Goal: Information Seeking & Learning: Learn about a topic

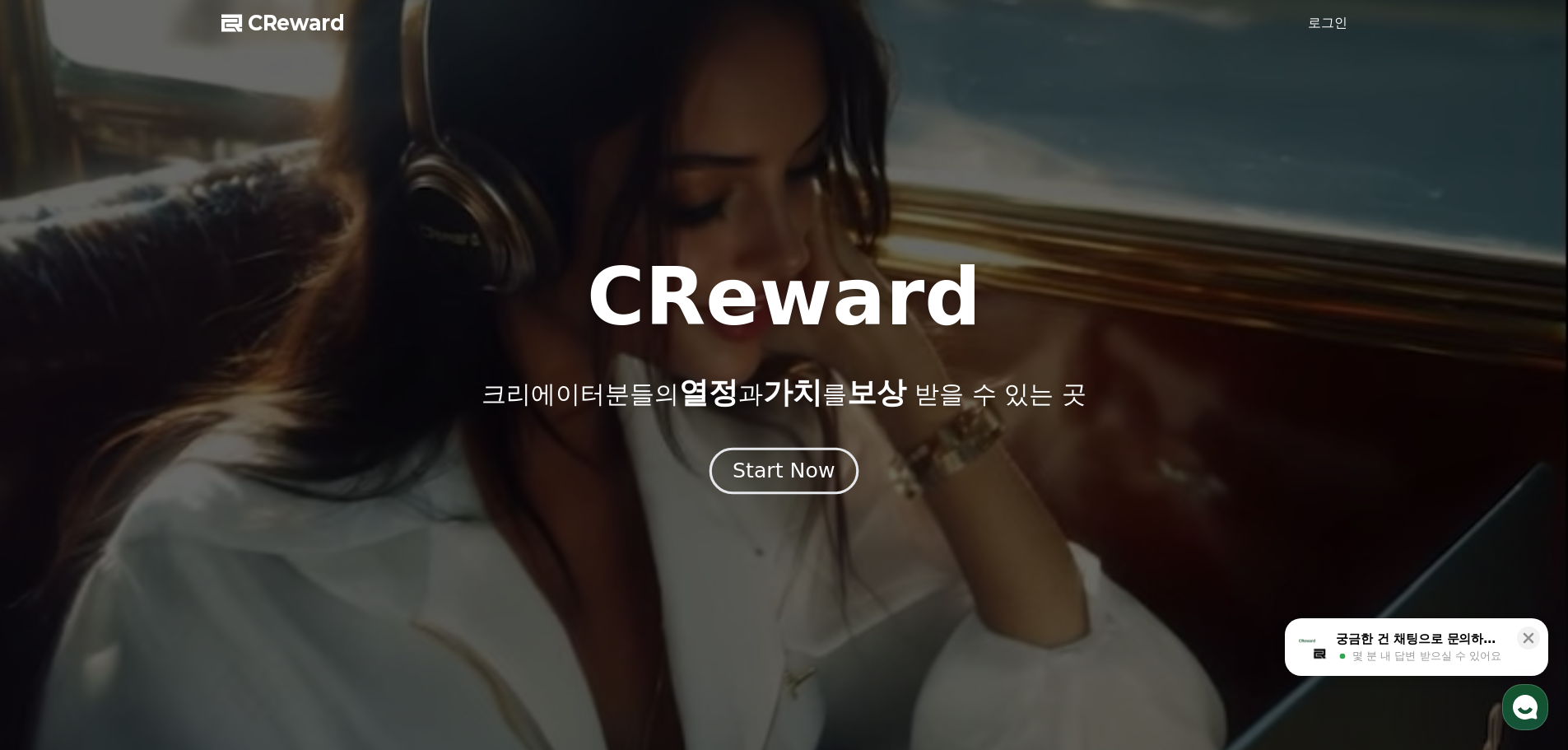
click at [772, 484] on div "Start Now" at bounding box center [783, 471] width 102 height 28
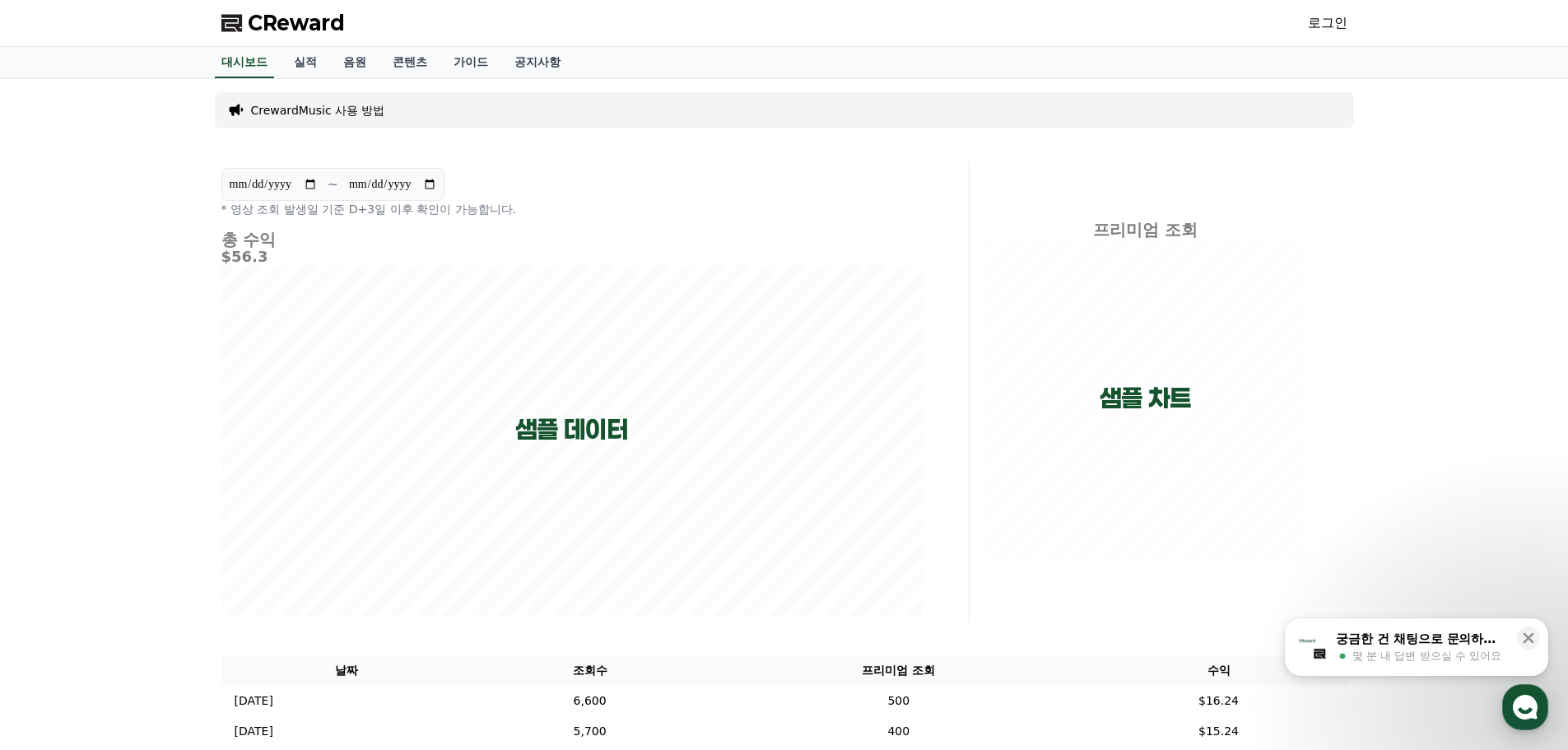
click at [1308, 22] on link "로그인" at bounding box center [1328, 22] width 40 height 20
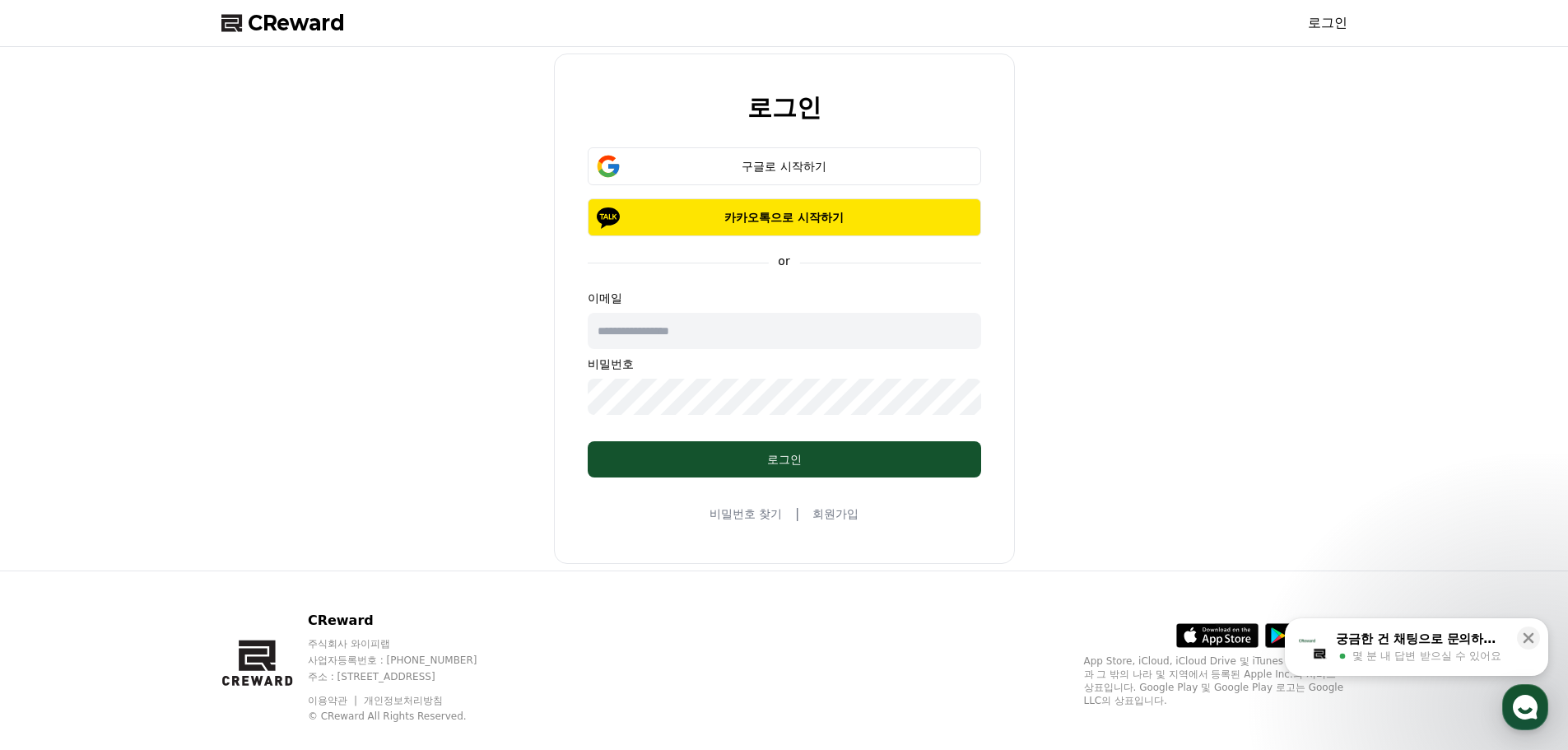
click at [741, 343] on input "text" at bounding box center [784, 332] width 393 height 36
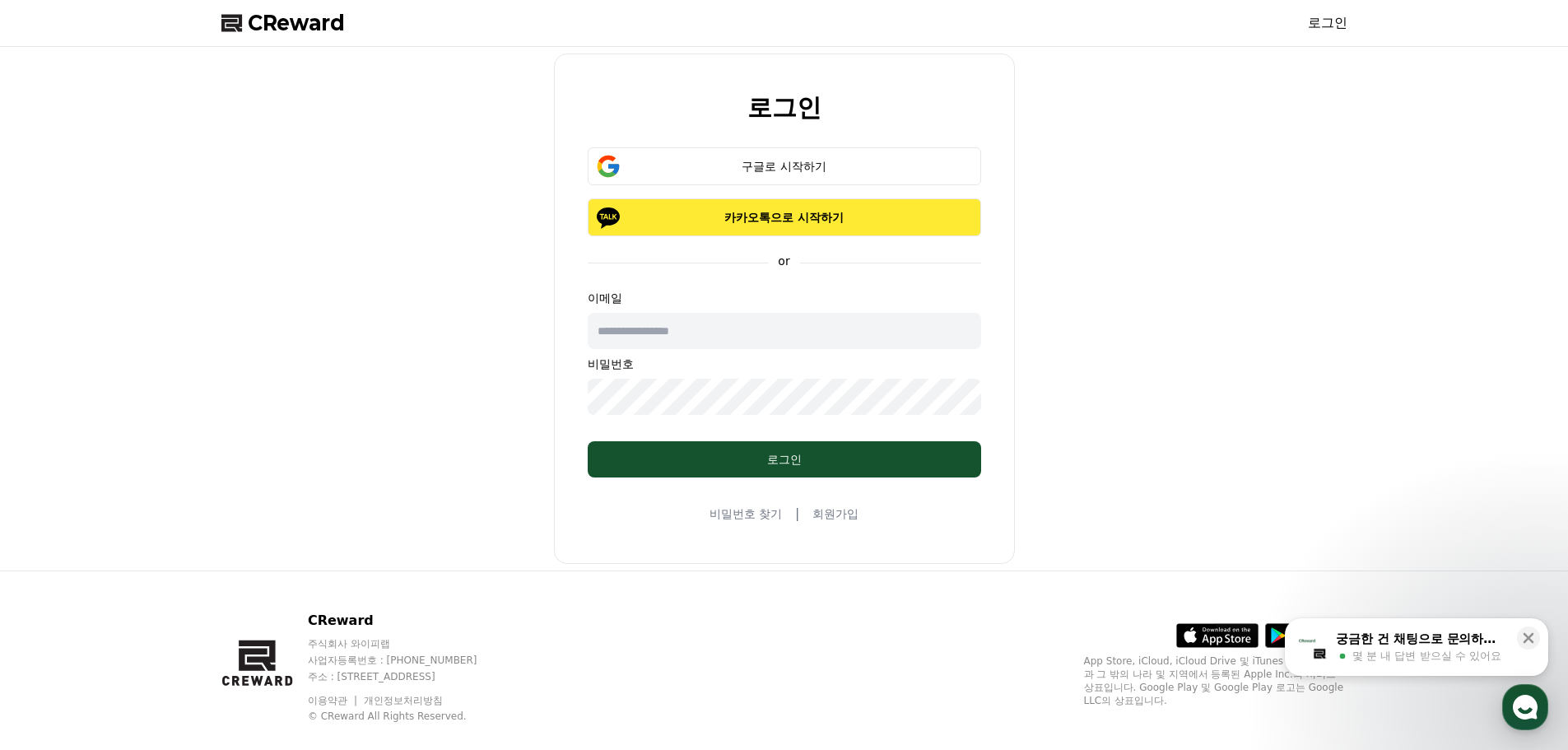
click at [780, 219] on p "카카오톡으로 시작하기" at bounding box center [785, 217] width 346 height 16
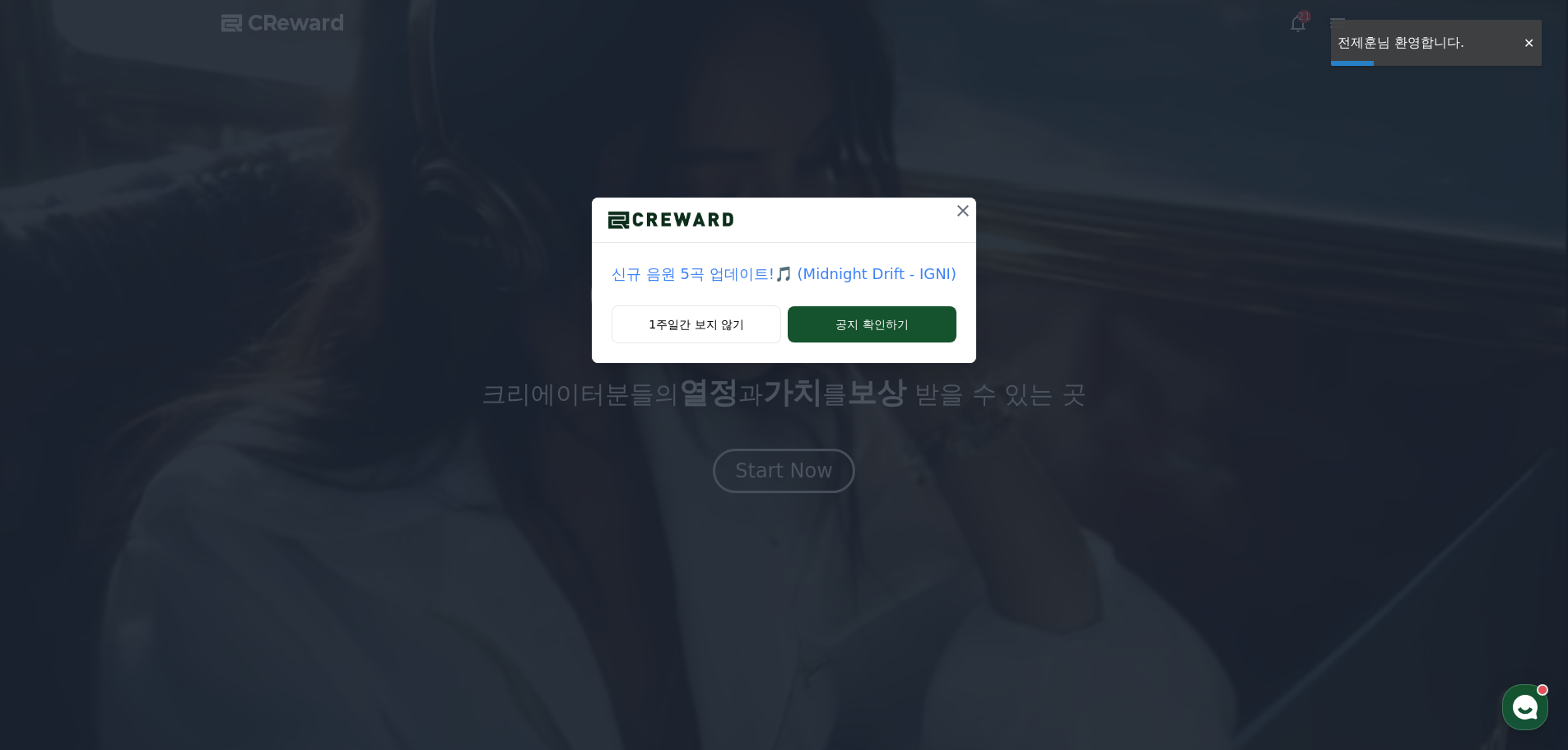
click at [944, 218] on div at bounding box center [784, 220] width 385 height 46
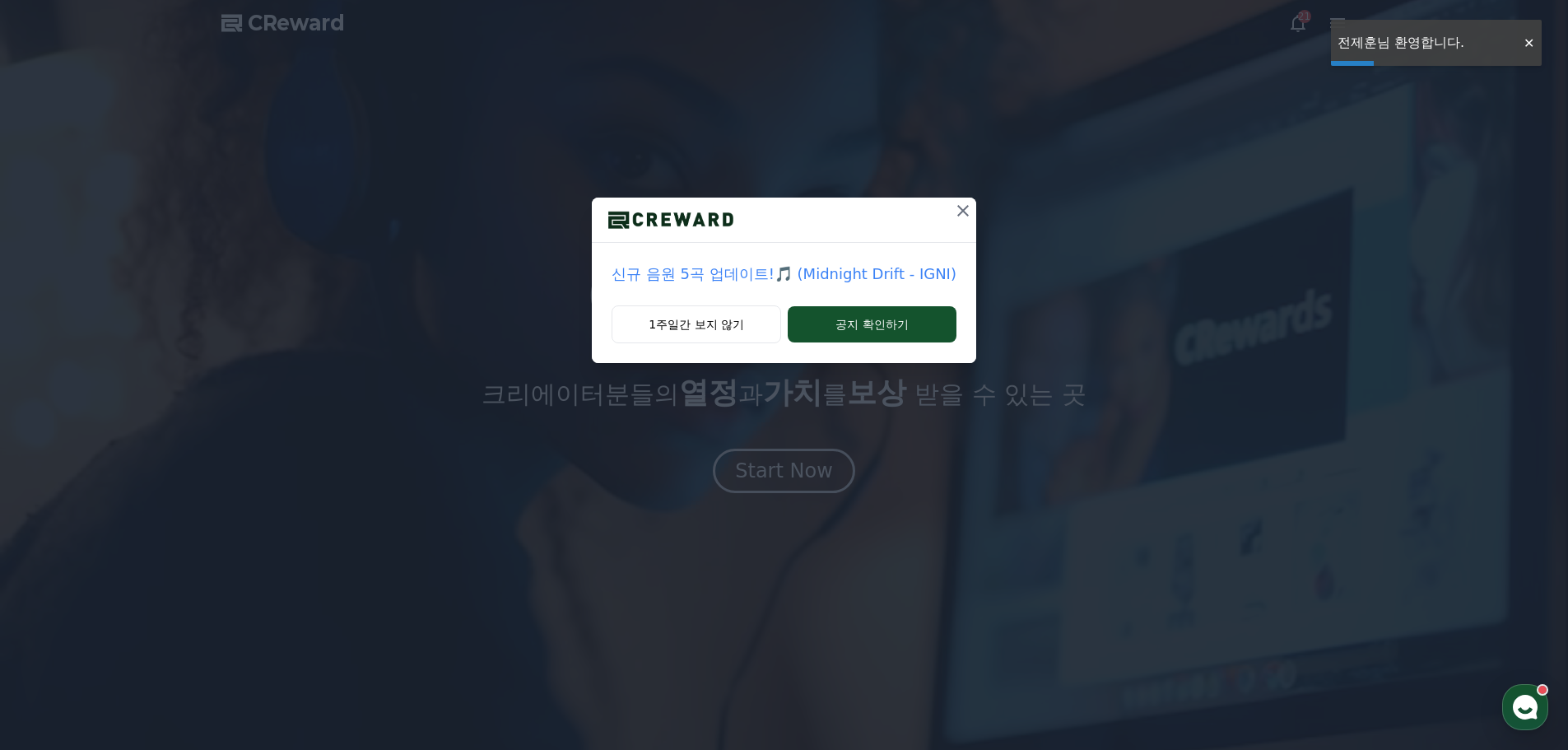
click at [954, 216] on icon at bounding box center [963, 210] width 20 height 20
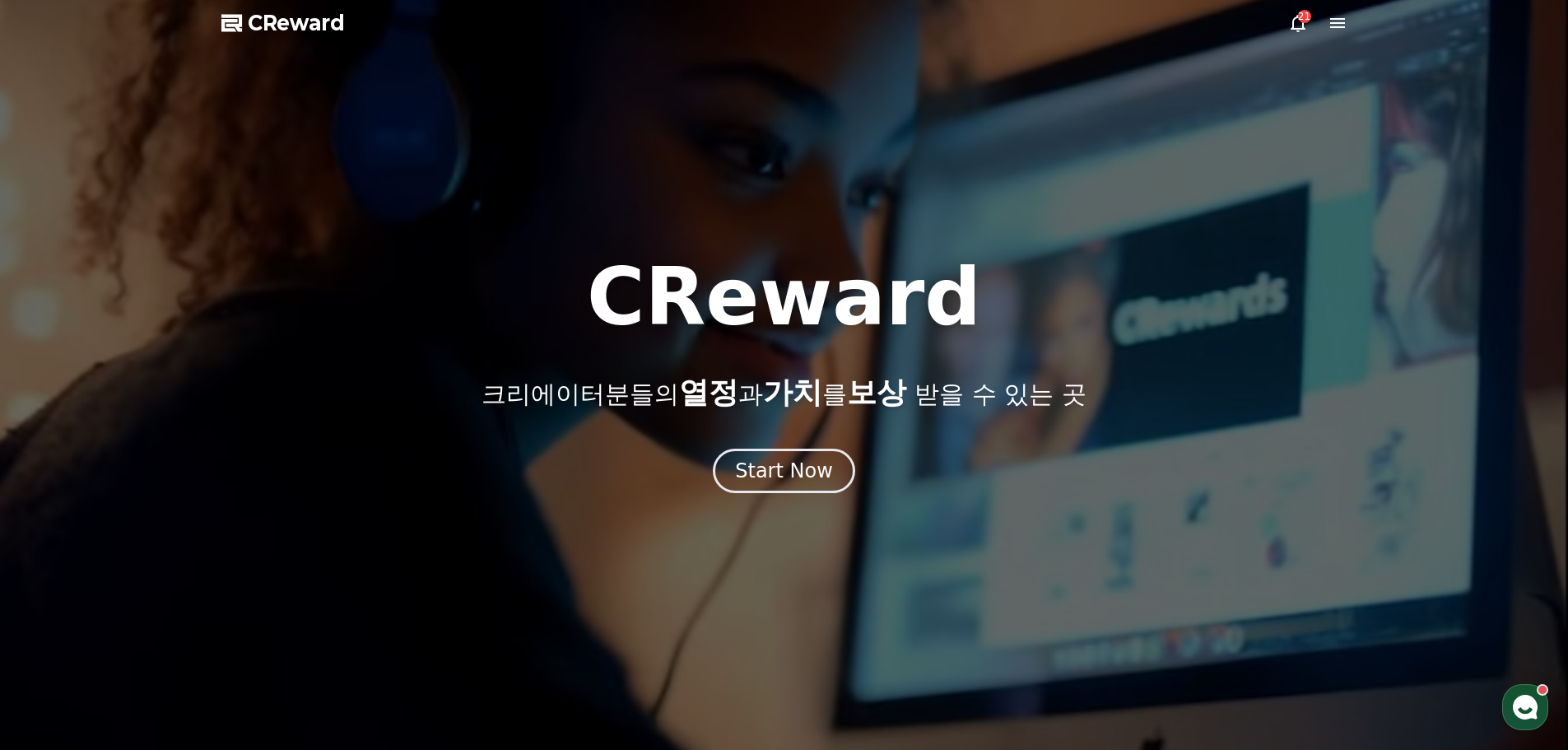
click at [1284, 31] on div at bounding box center [784, 375] width 1568 height 750
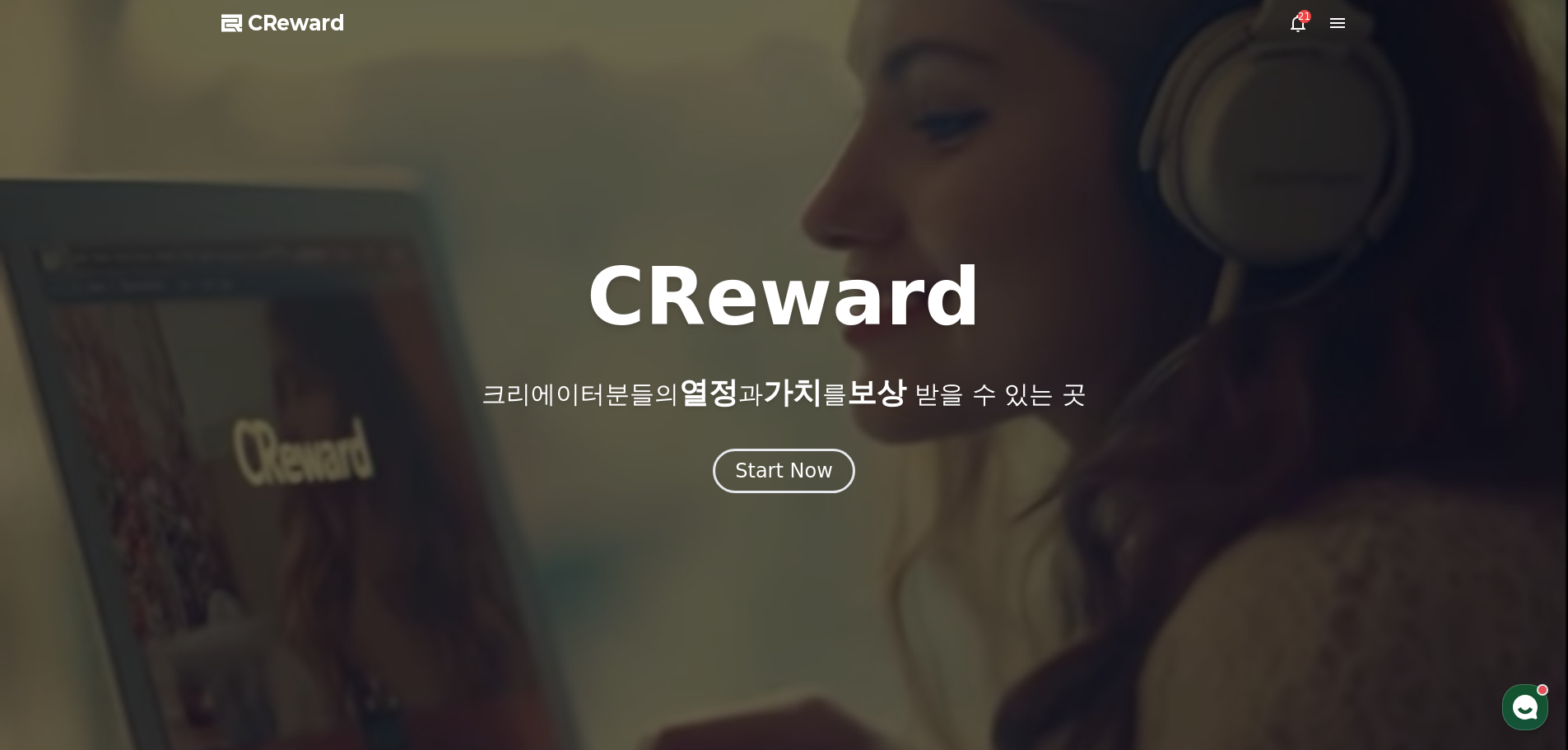
click at [1295, 28] on icon at bounding box center [1298, 23] width 15 height 17
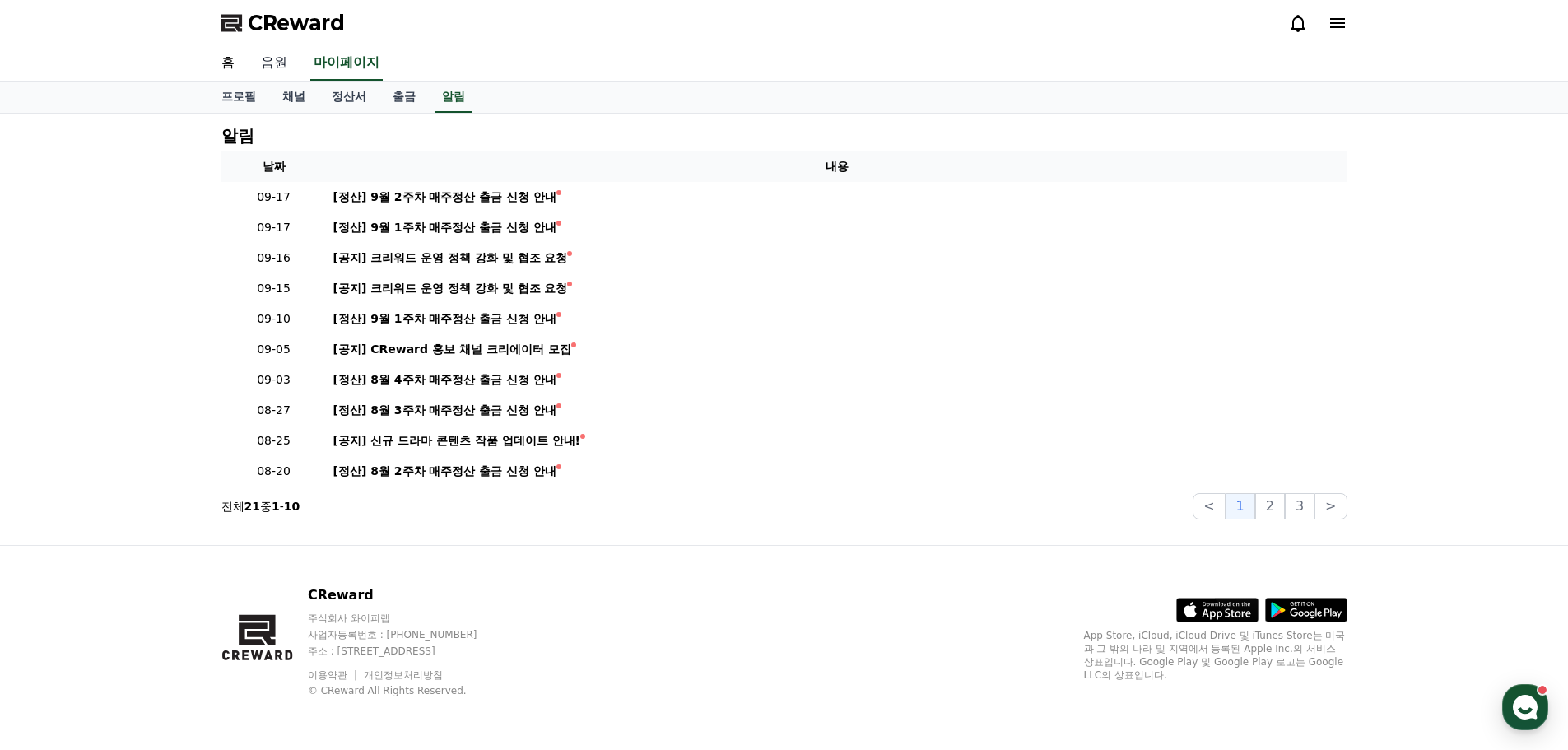
click at [282, 66] on link "음원" at bounding box center [274, 64] width 52 height 34
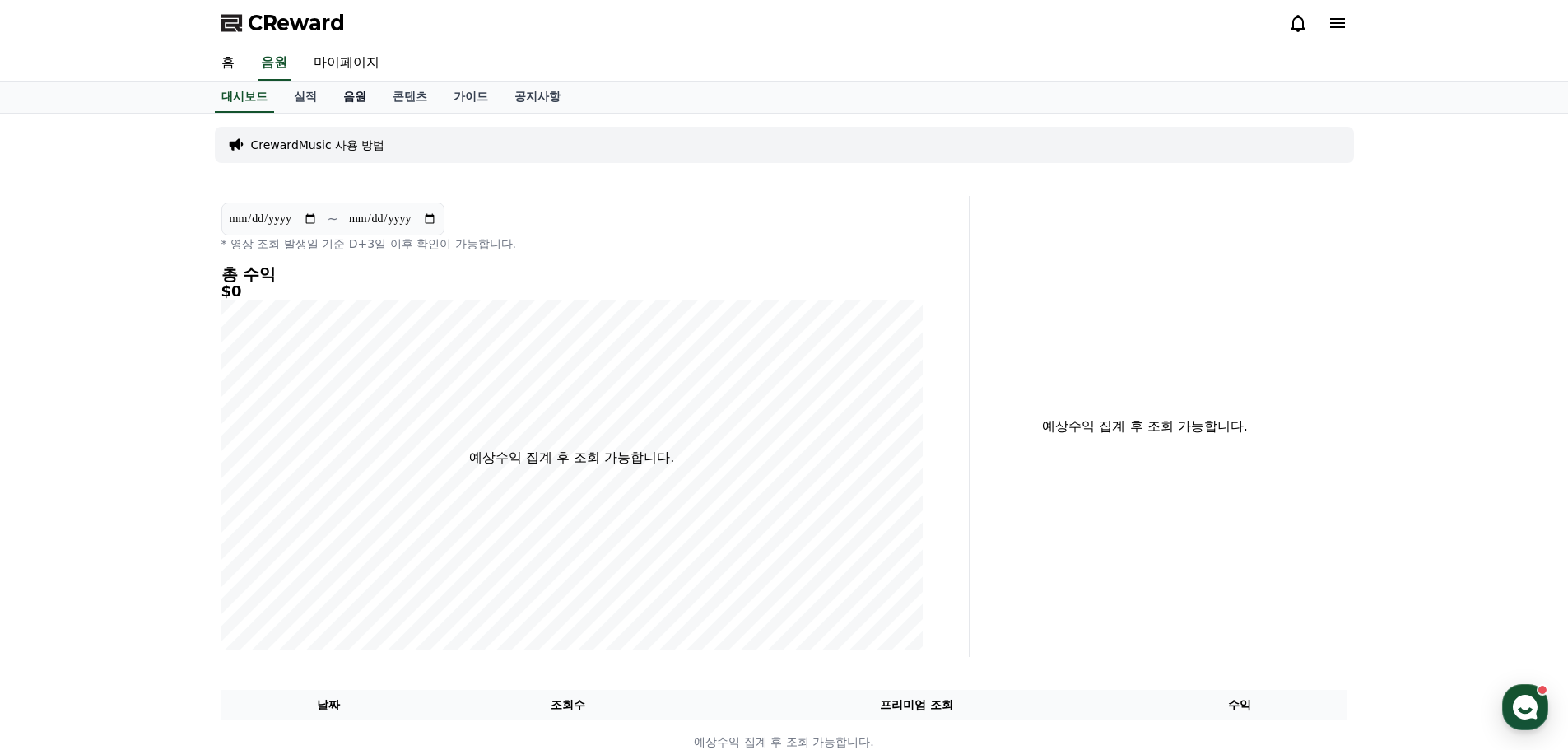
click at [348, 102] on link "음원" at bounding box center [355, 97] width 49 height 31
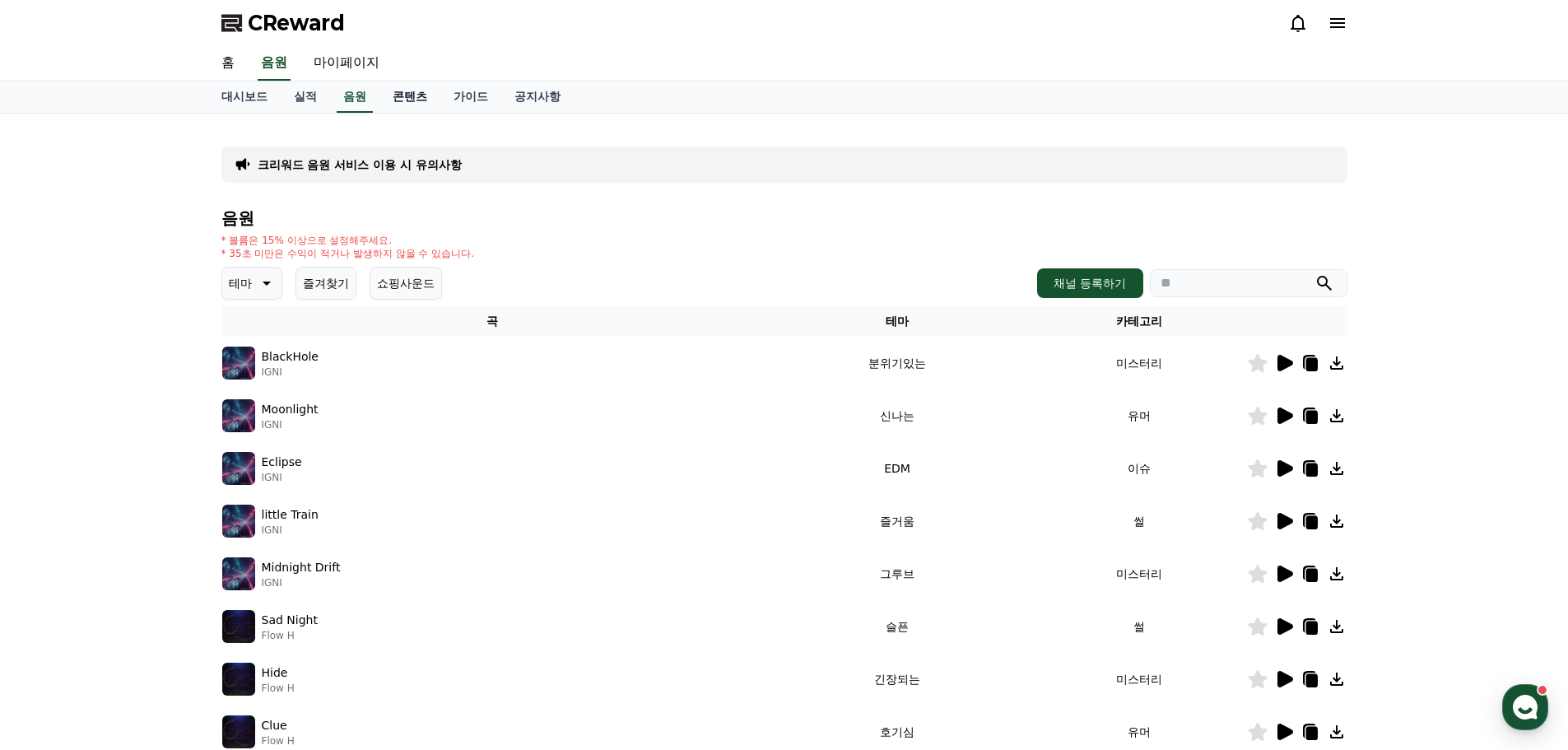
click at [409, 91] on link "콘텐츠" at bounding box center [410, 97] width 61 height 31
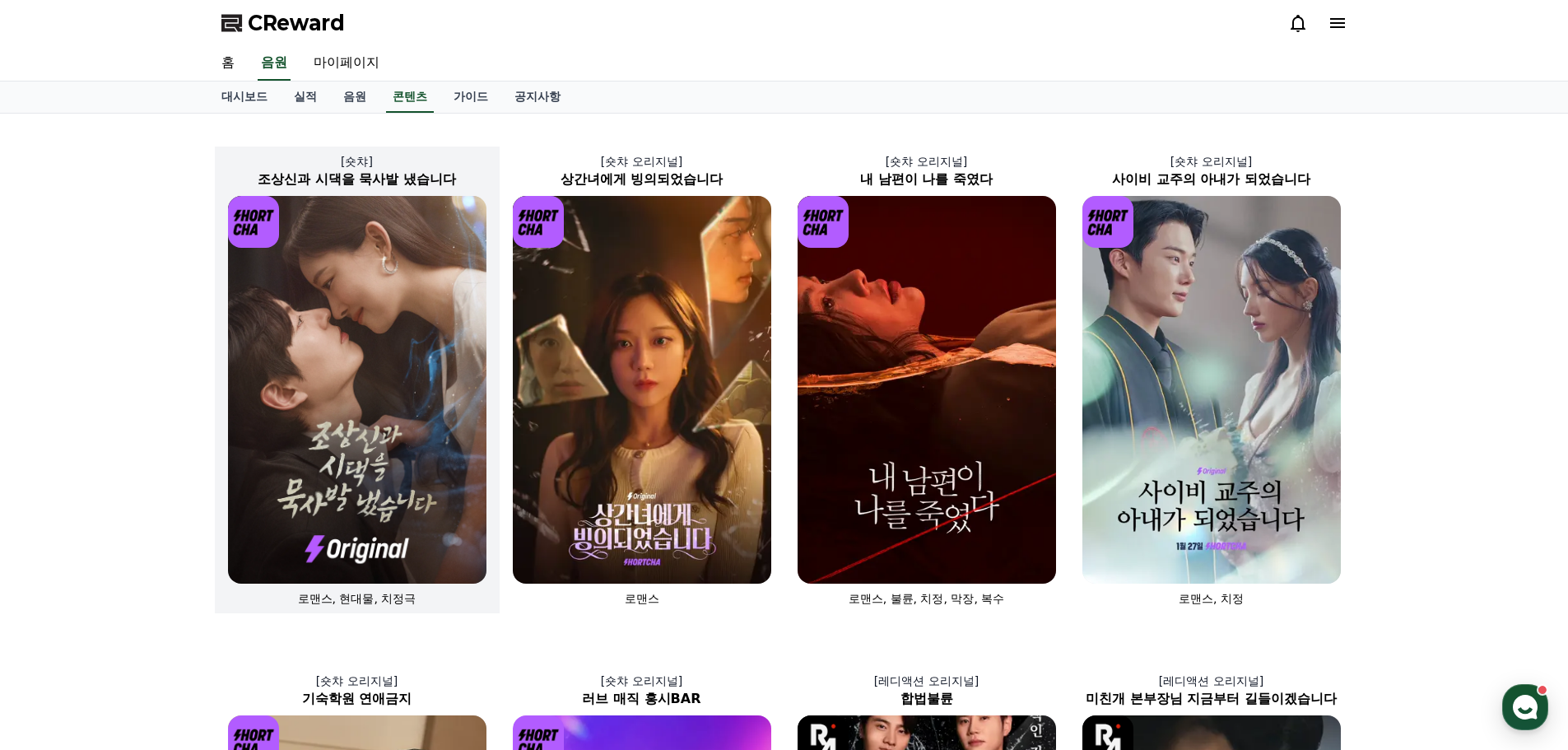
click at [373, 275] on img at bounding box center [357, 390] width 258 height 388
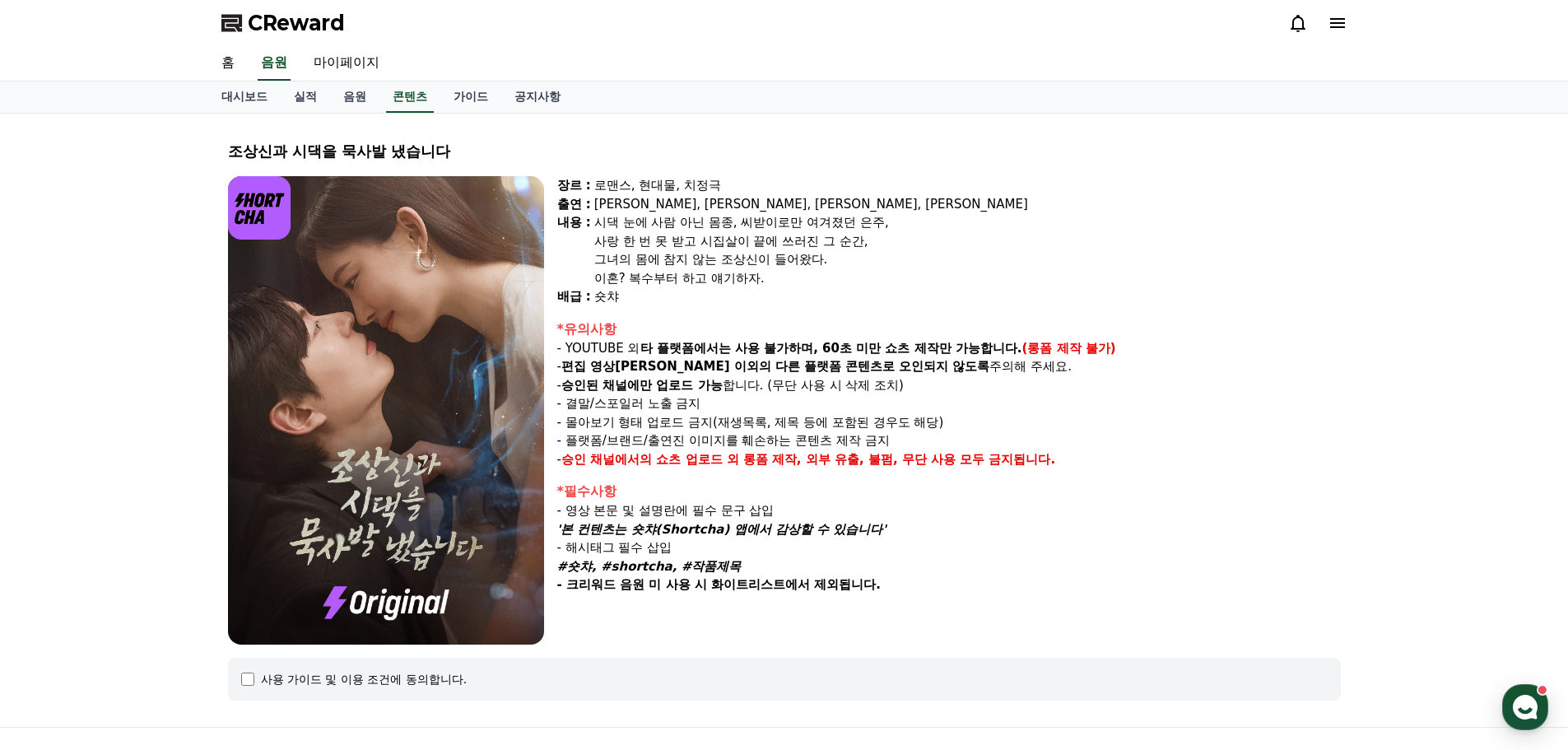
drag, startPoint x: 559, startPoint y: 324, endPoint x: 1082, endPoint y: 461, distance: 540.6
click at [1082, 461] on div "*유의사항 - YOUTUBE 외 타 플랫폼에서는 사용 불가하며, 60초 미만 쇼츠 제작만 가능합니다. (롱폼 제작 불가) - 편집 영상이 숏챠…" at bounding box center [949, 394] width 784 height 150
click at [1083, 462] on p "- 승인 채널에서의 쇼츠 업로드 외 롱폼 제작, 외부 유출, 불펌, 무단 사용 모두 금지됩니다." at bounding box center [949, 460] width 784 height 19
drag, startPoint x: 924, startPoint y: 590, endPoint x: 885, endPoint y: 487, distance: 110.1
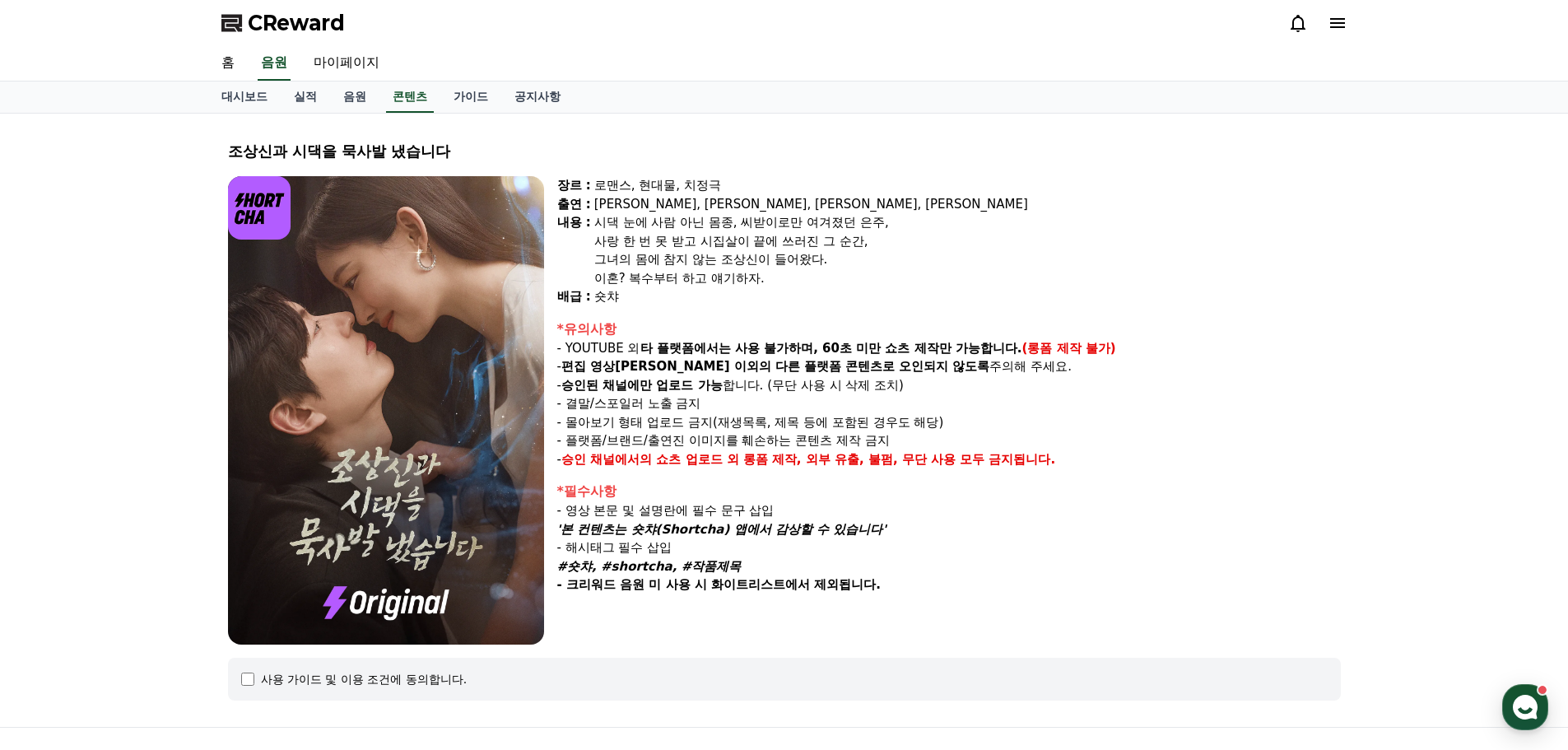
click at [885, 487] on div "*필수사항 - 영상 본문 및 설명란에 필수 문구 삽입 '본 컨텐츠는 숏챠(Shortcha) 앱에서 감상할 수 있습니다' - 해시태그 필수 삽입…" at bounding box center [949, 538] width 784 height 113
click at [885, 487] on div "*필수사항" at bounding box center [949, 492] width 784 height 20
click at [466, 96] on link "가이드" at bounding box center [471, 97] width 61 height 31
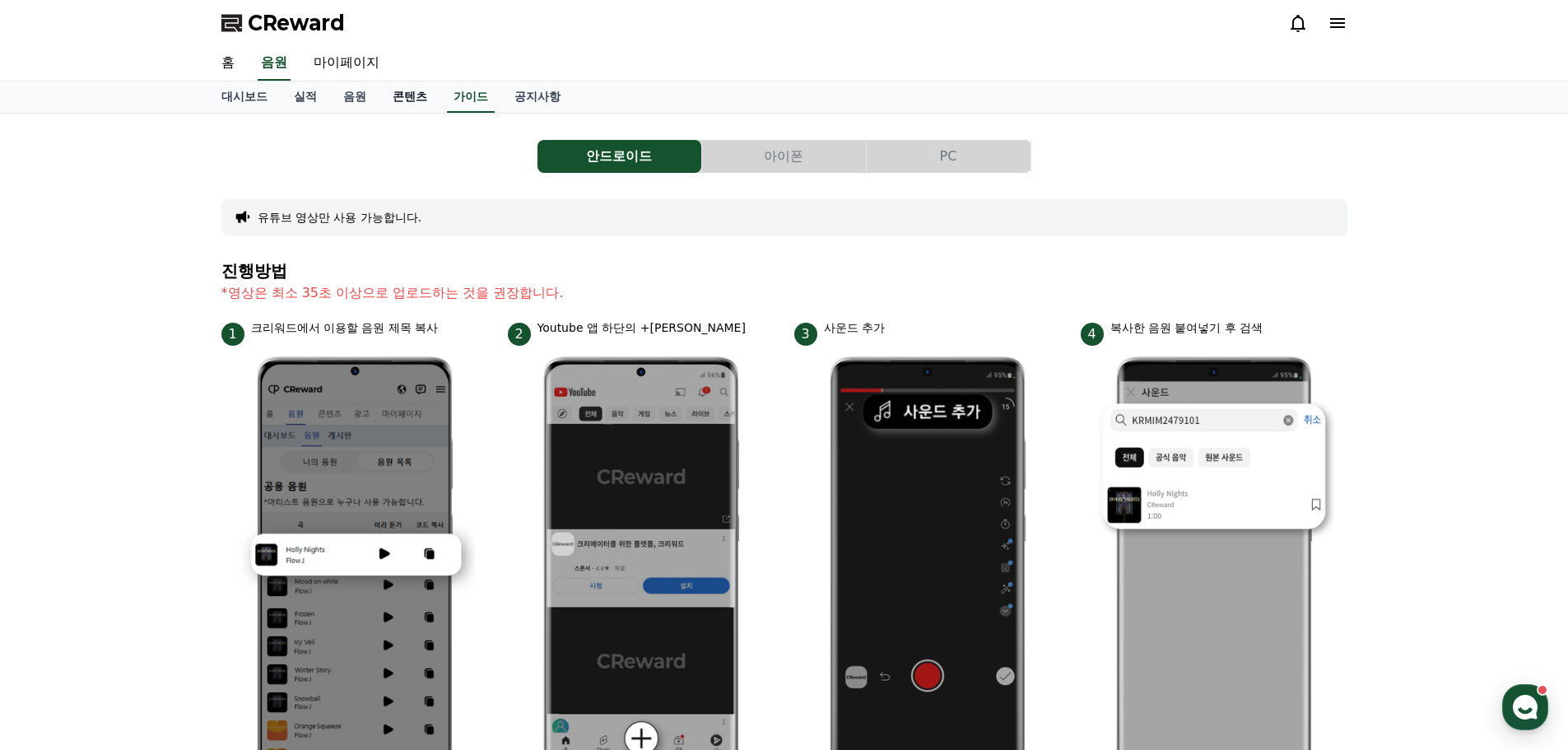
click at [404, 89] on link "콘텐츠" at bounding box center [410, 97] width 61 height 31
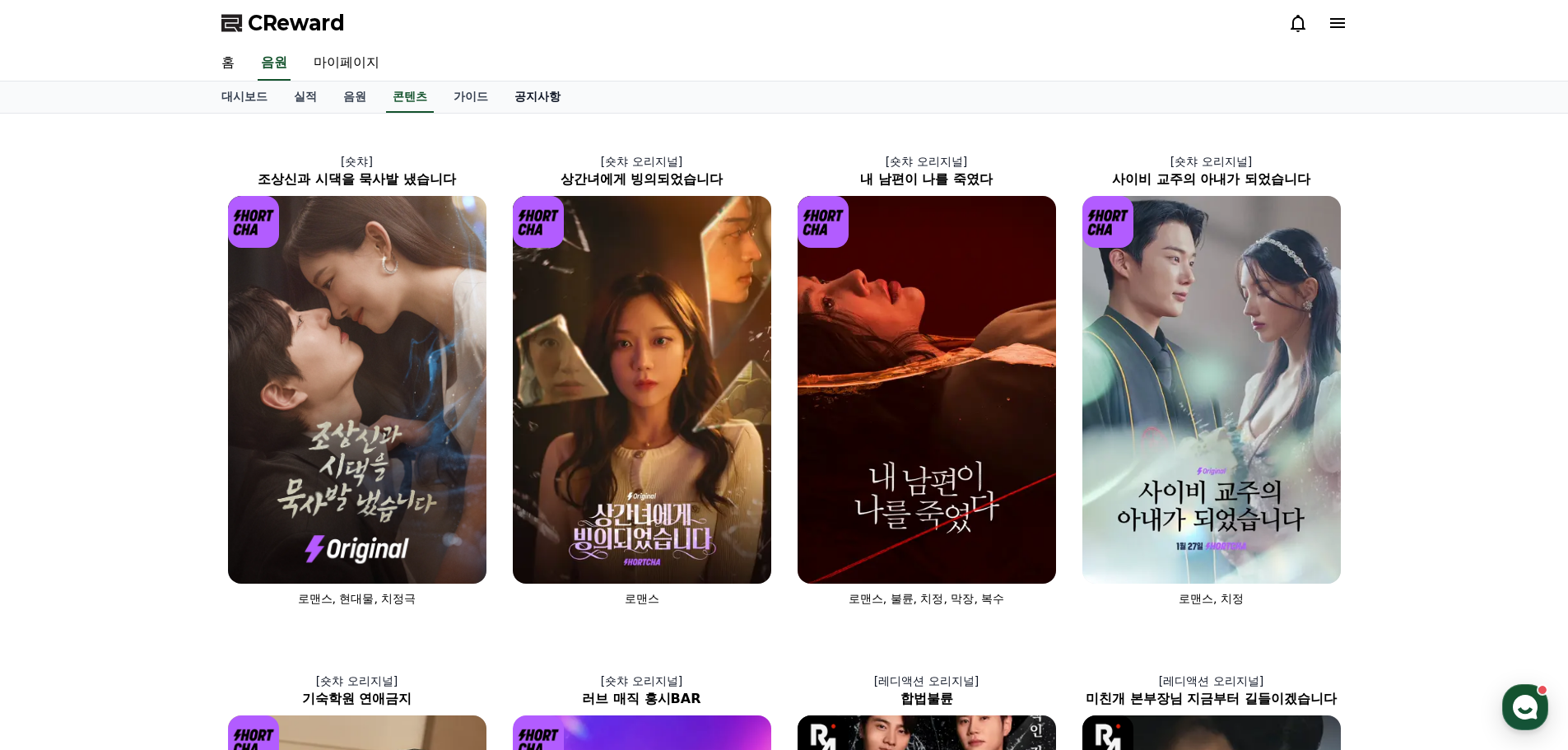
click at [530, 88] on link "공지사항" at bounding box center [538, 97] width 72 height 31
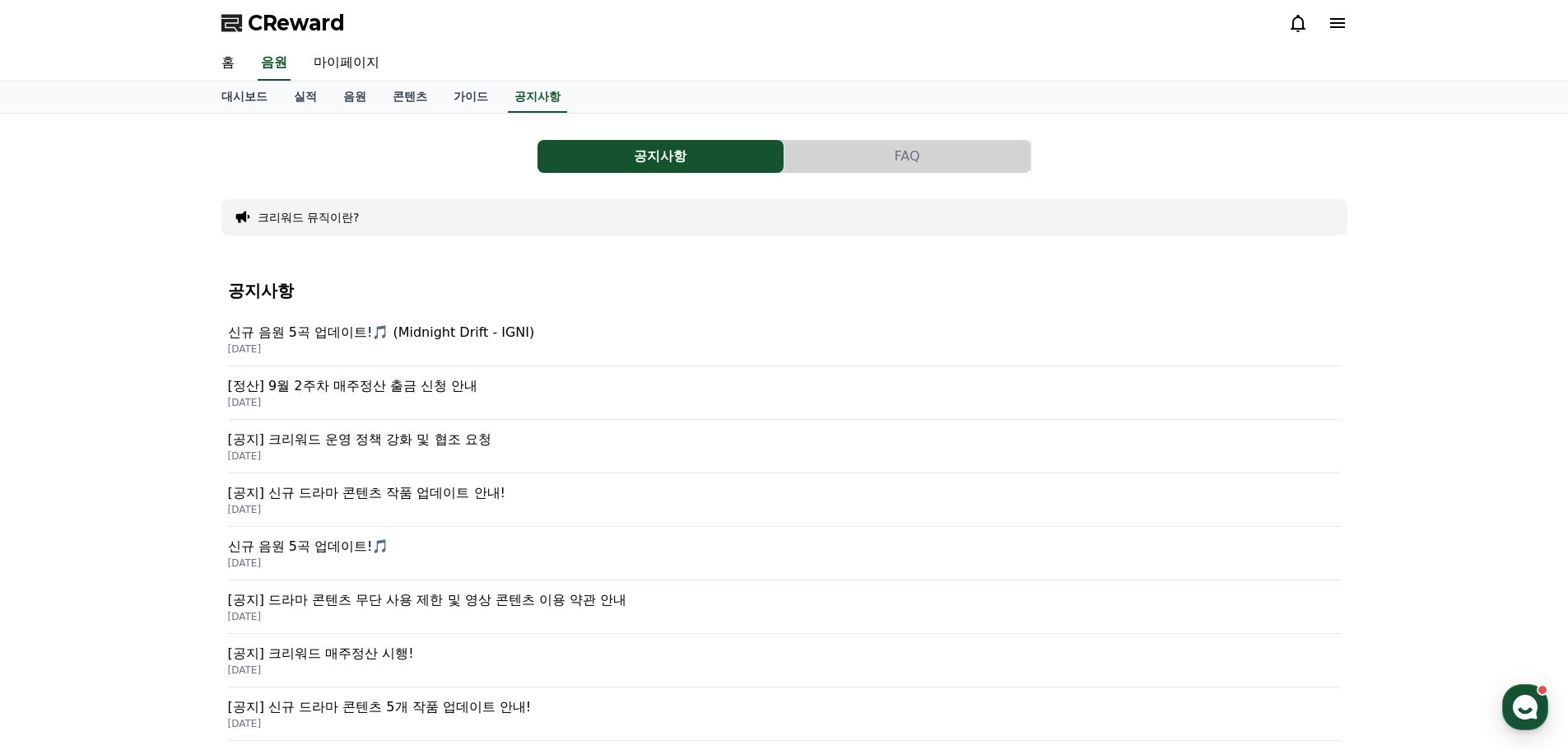
click at [707, 283] on h4 "공지사항" at bounding box center [784, 290] width 1113 height 18
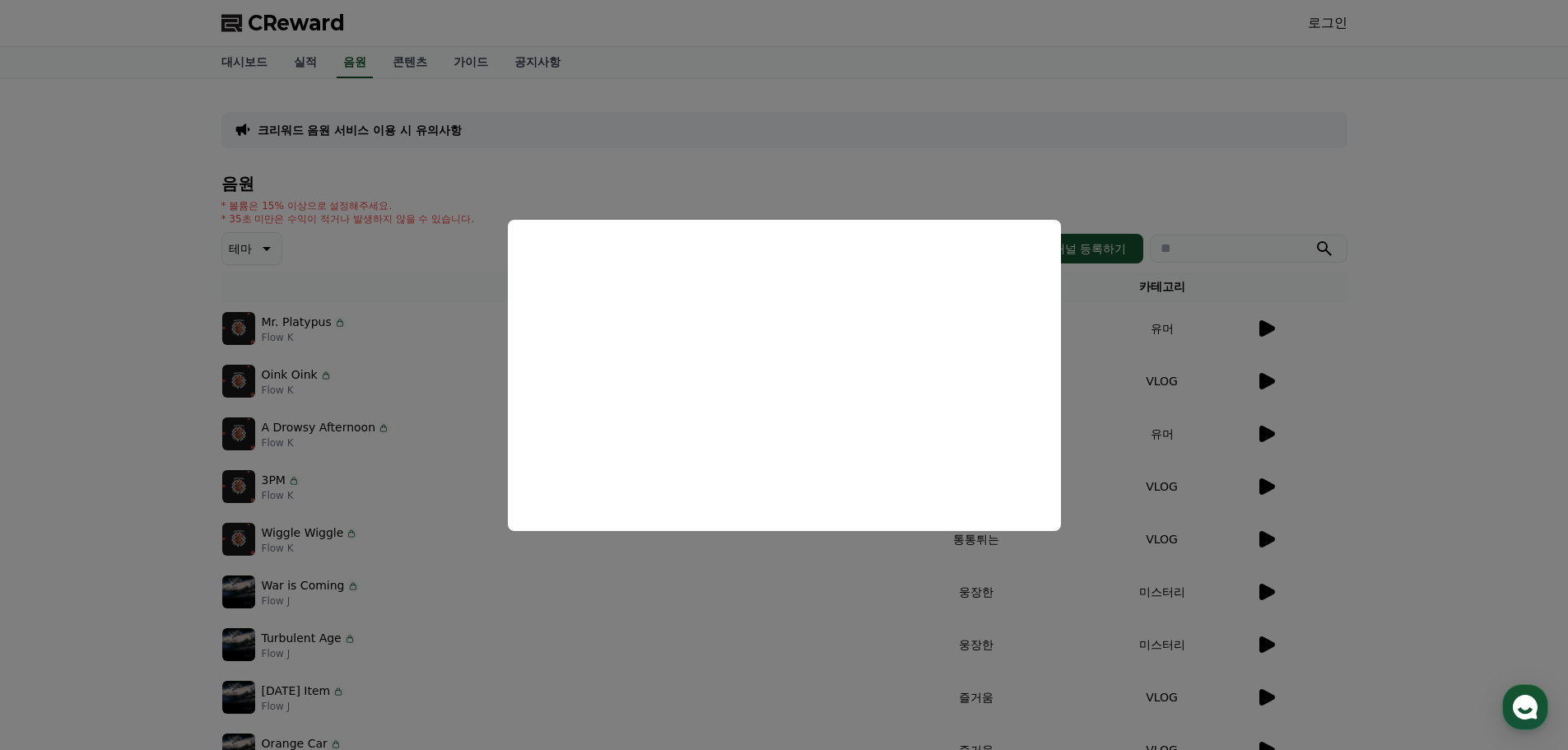
scroll to position [164, 0]
